Goal: Information Seeking & Learning: Find specific fact

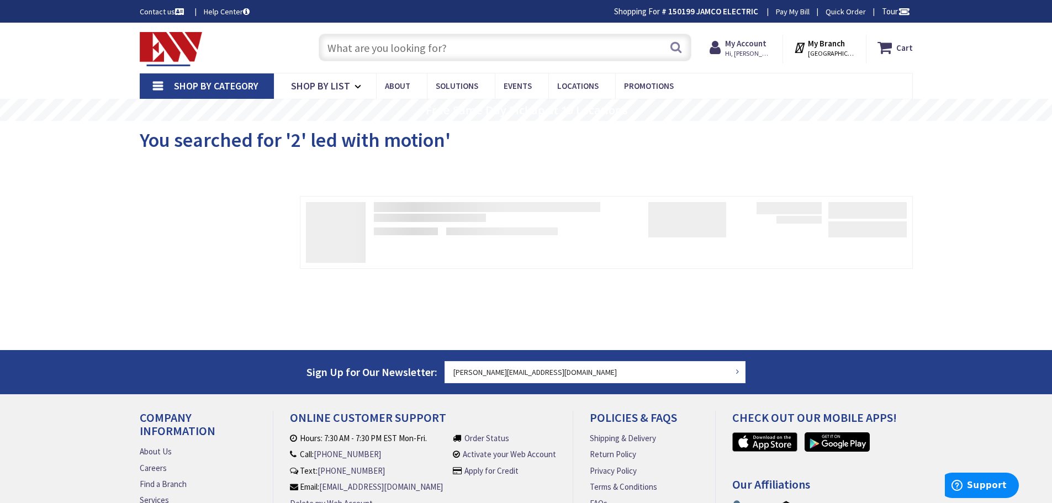
click at [484, 46] on input "text" at bounding box center [505, 48] width 373 height 28
drag, startPoint x: 473, startPoint y: 45, endPoint x: 387, endPoint y: 51, distance: 86.4
click at [387, 51] on input "text" at bounding box center [505, 48] width 373 height 28
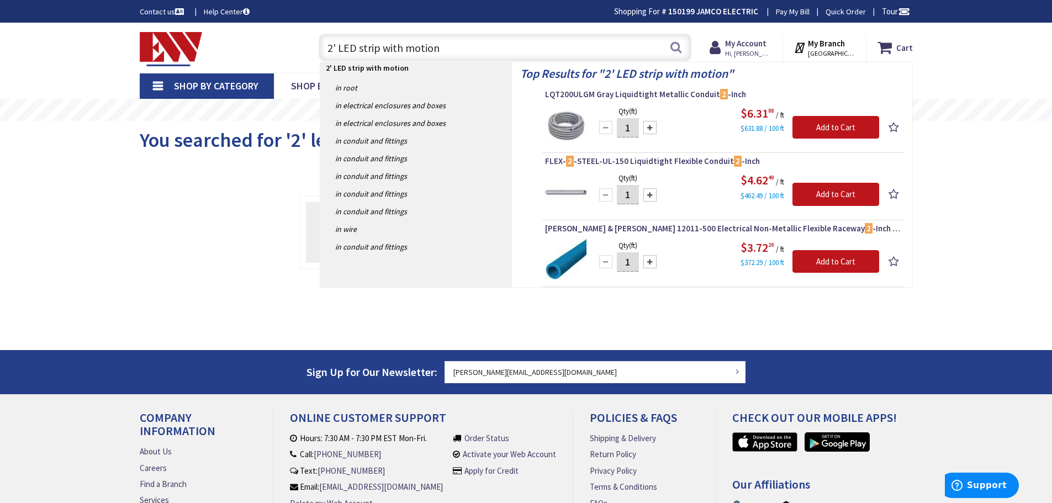
type input "2' LED strip with motion"
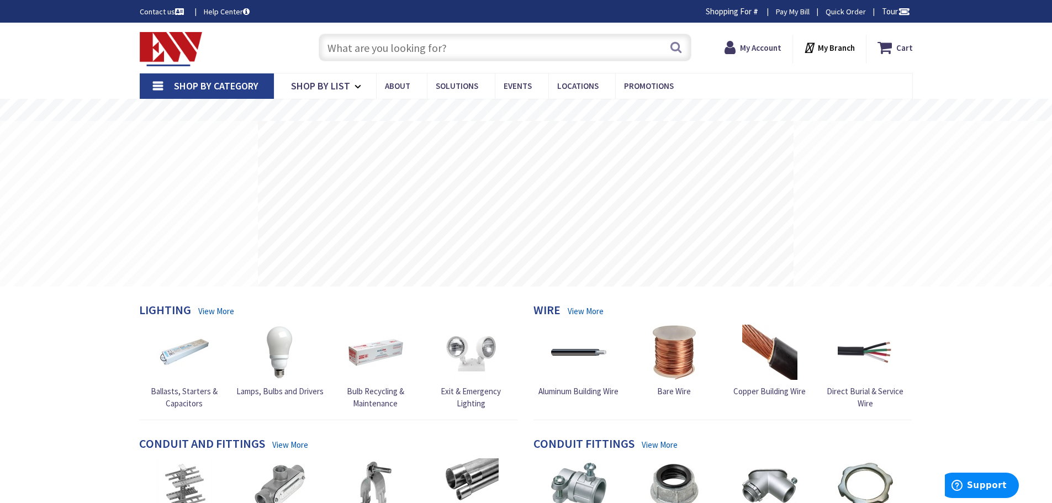
click at [404, 46] on input "text" at bounding box center [505, 48] width 373 height 28
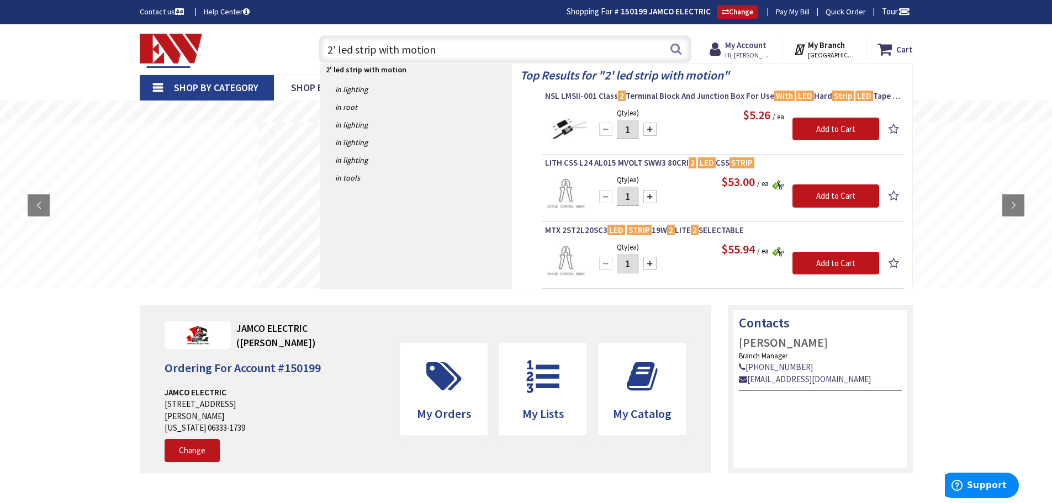
type input "2' led strip with motion"
